Goal: Find specific fact: Locate a discrete piece of known information

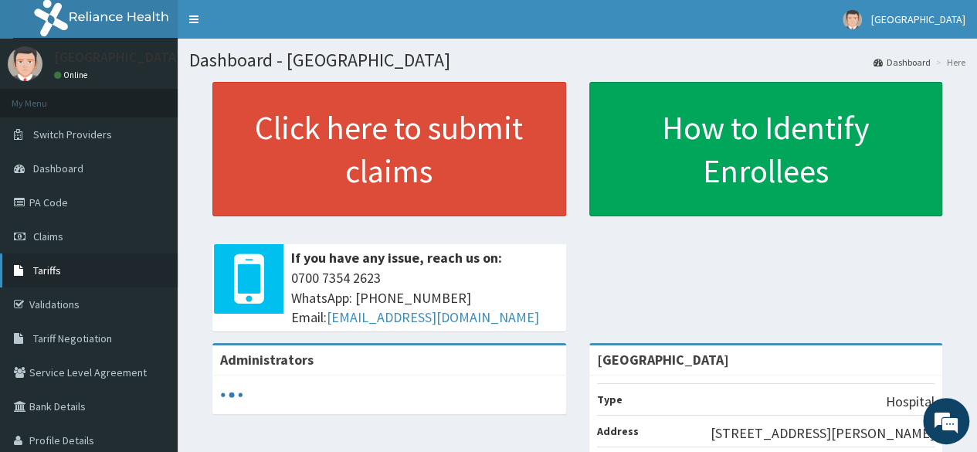
click at [80, 278] on link "Tariffs" at bounding box center [89, 270] width 178 height 34
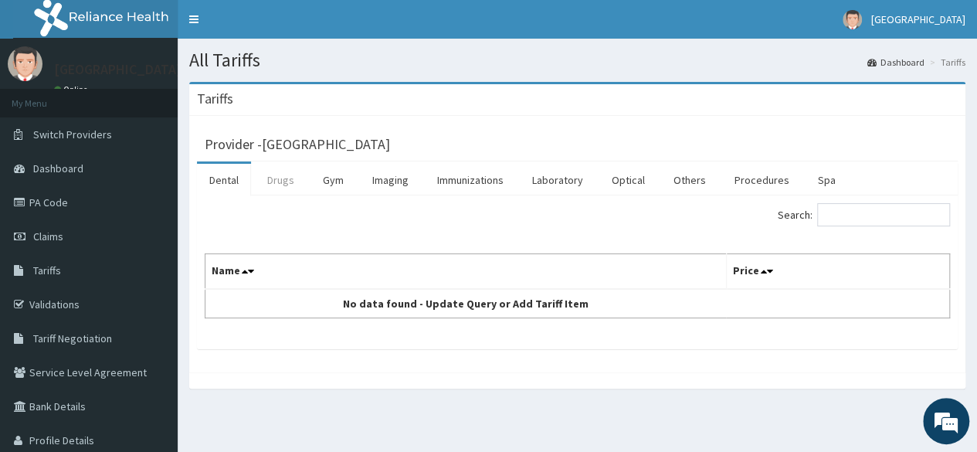
click at [276, 186] on link "Drugs" at bounding box center [281, 180] width 52 height 32
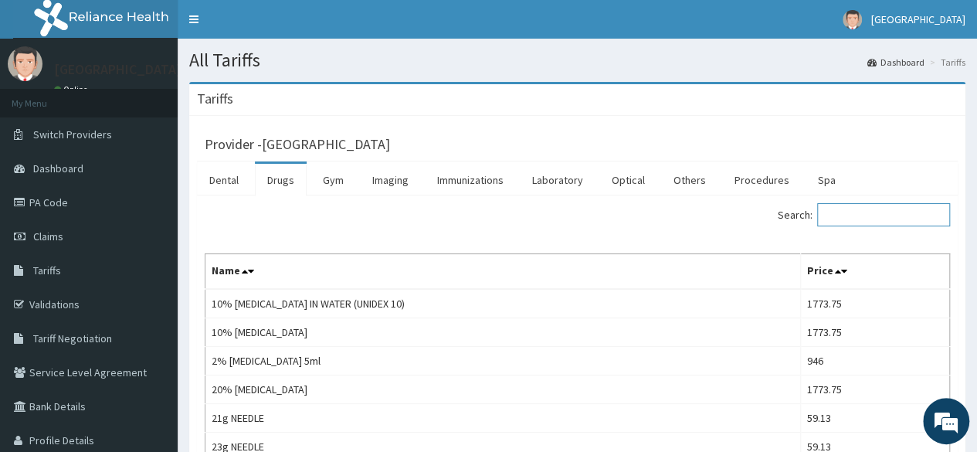
click at [849, 217] on input "Search:" at bounding box center [883, 214] width 133 height 23
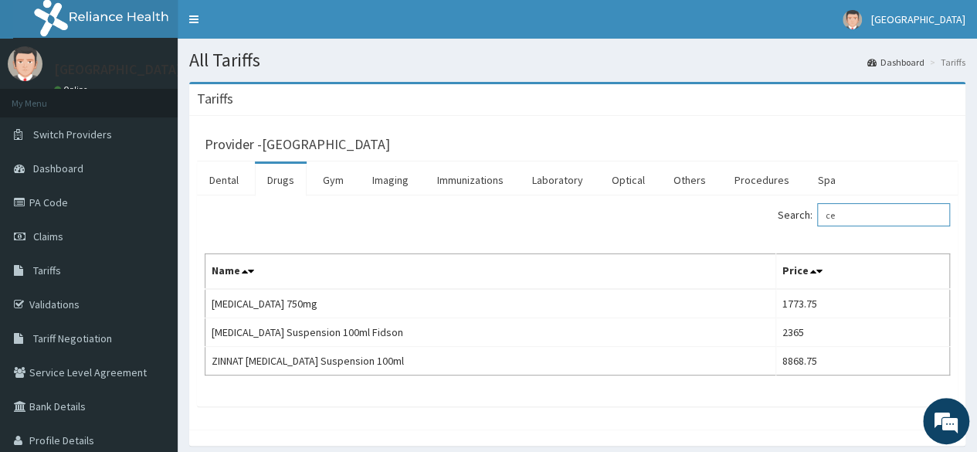
type input "c"
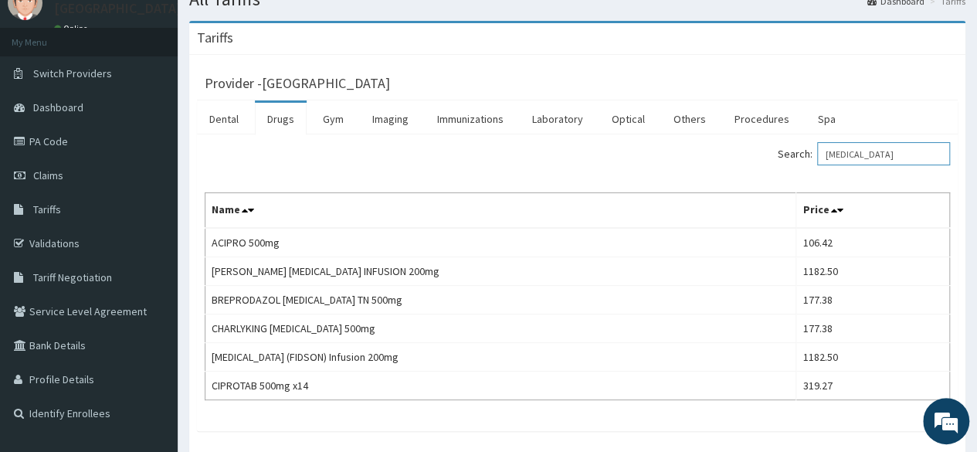
scroll to position [66, 0]
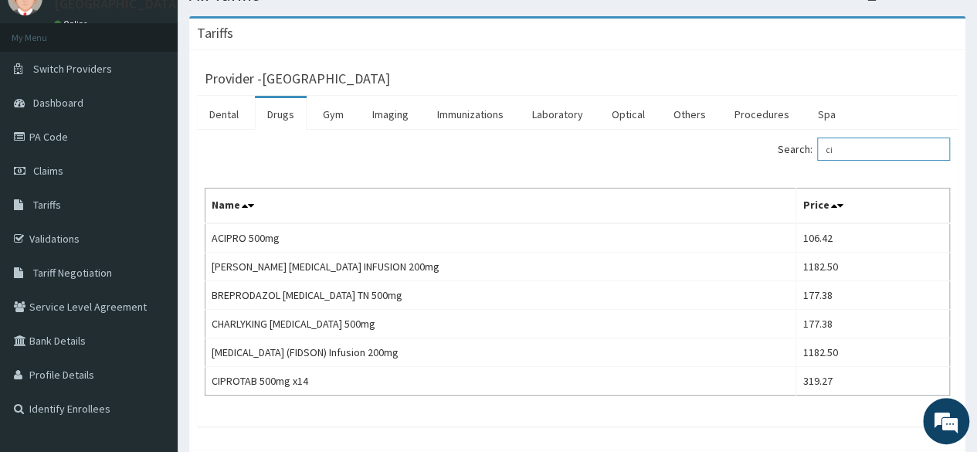
type input "c"
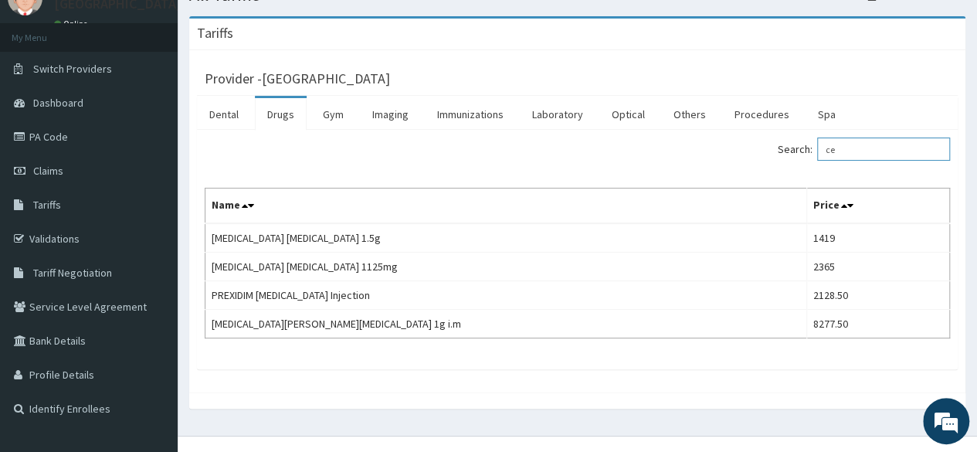
type input "c"
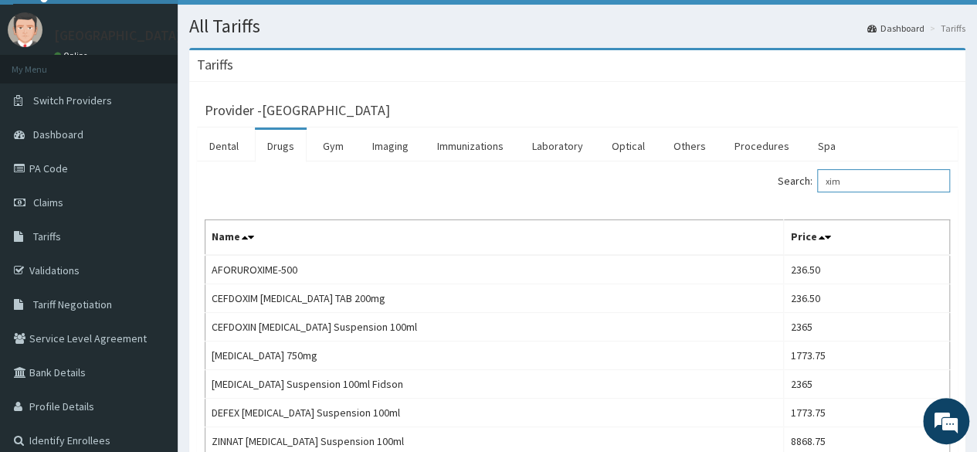
scroll to position [34, 0]
type input "xim"
